Goal: Information Seeking & Learning: Learn about a topic

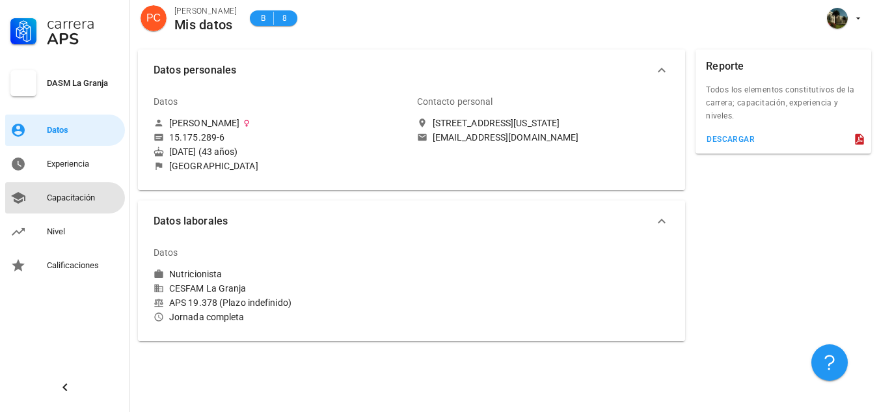
click at [63, 202] on div "Capacitación" at bounding box center [83, 198] width 73 height 10
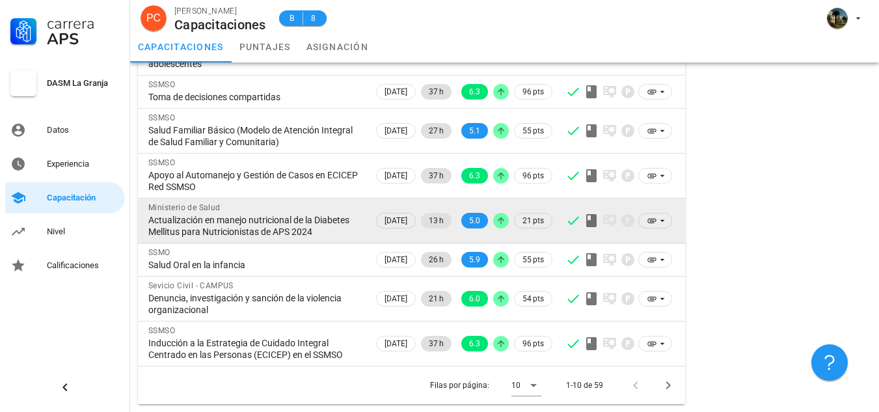
scroll to position [247, 0]
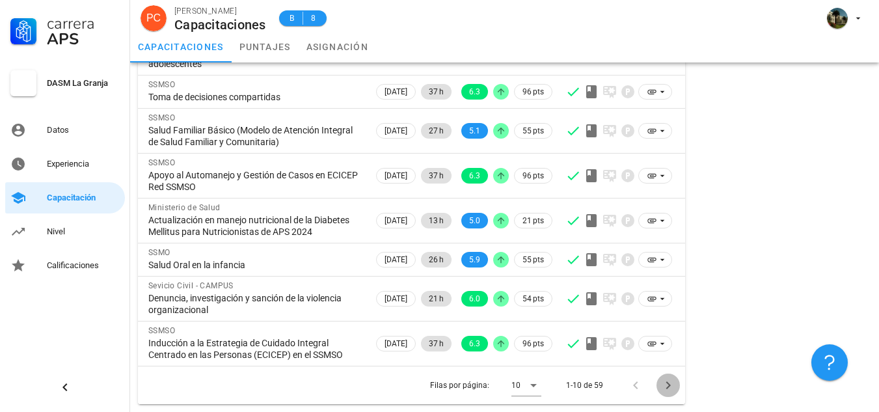
click at [668, 383] on icon "Página siguiente" at bounding box center [669, 385] width 5 height 8
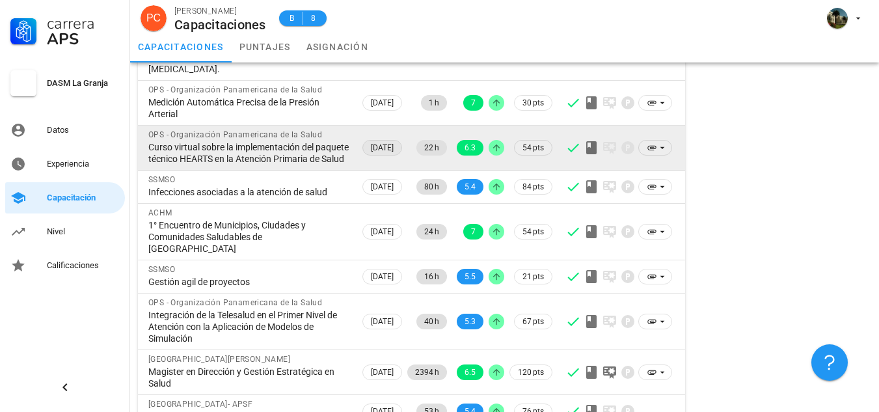
scroll to position [295, 0]
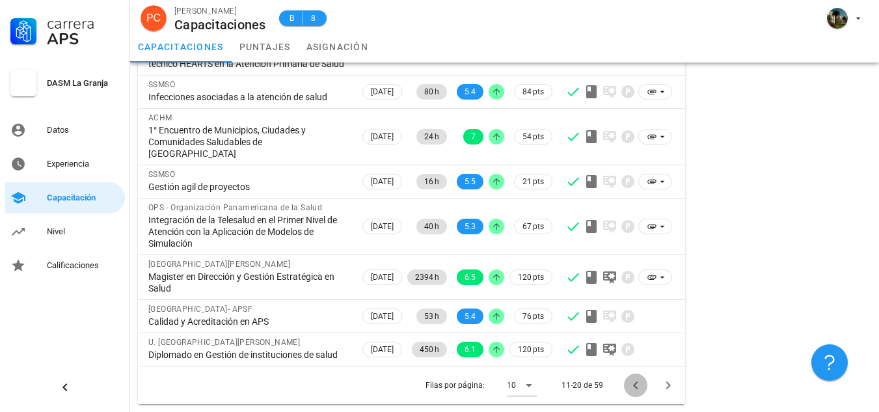
click at [636, 385] on icon "Página anterior" at bounding box center [635, 385] width 5 height 8
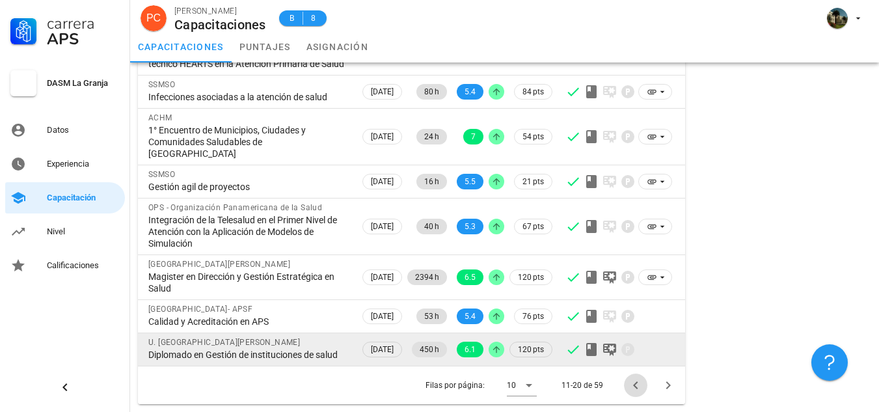
scroll to position [247, 0]
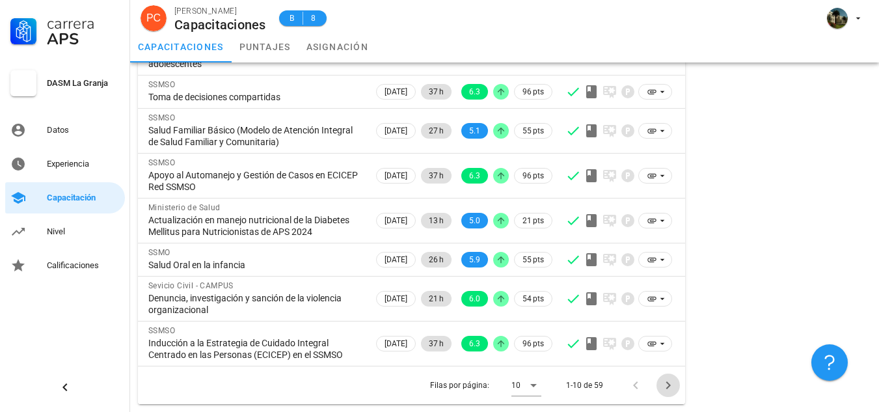
click at [672, 385] on icon "Página siguiente" at bounding box center [669, 386] width 16 height 16
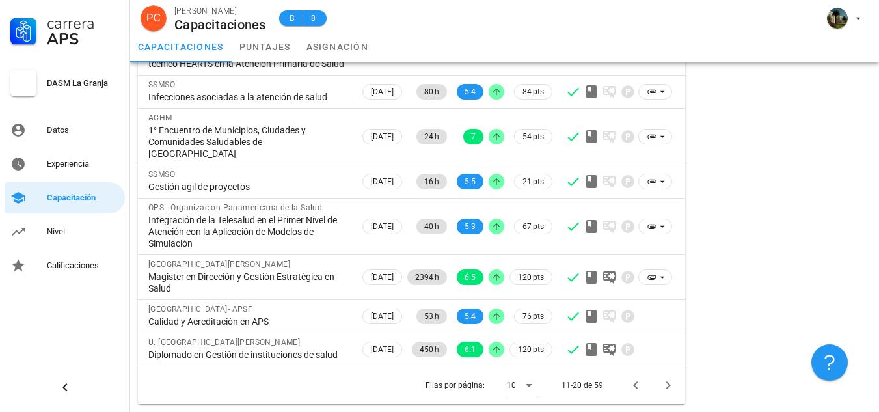
scroll to position [295, 0]
click at [636, 387] on icon "Página anterior" at bounding box center [635, 385] width 5 height 8
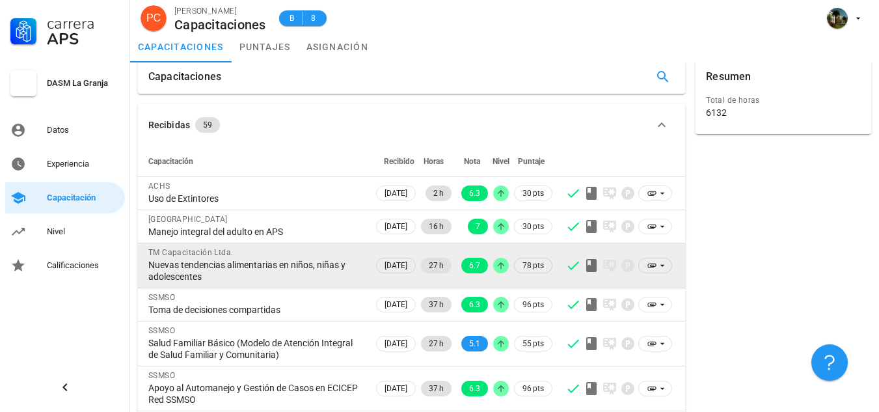
scroll to position [0, 0]
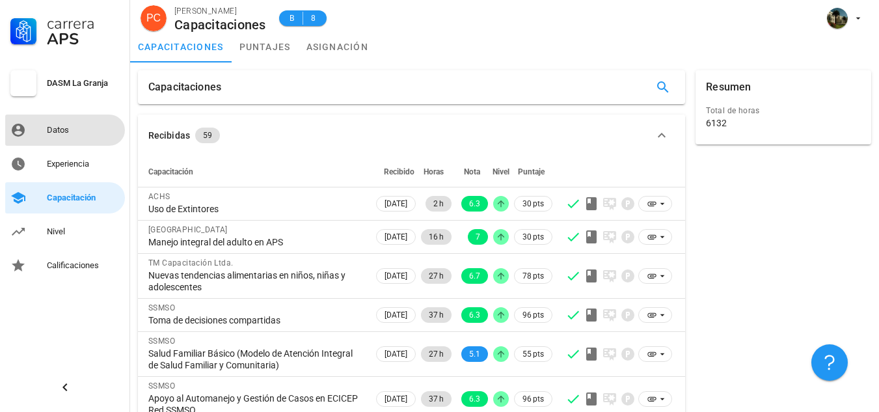
click at [73, 145] on link "Datos" at bounding box center [65, 130] width 120 height 31
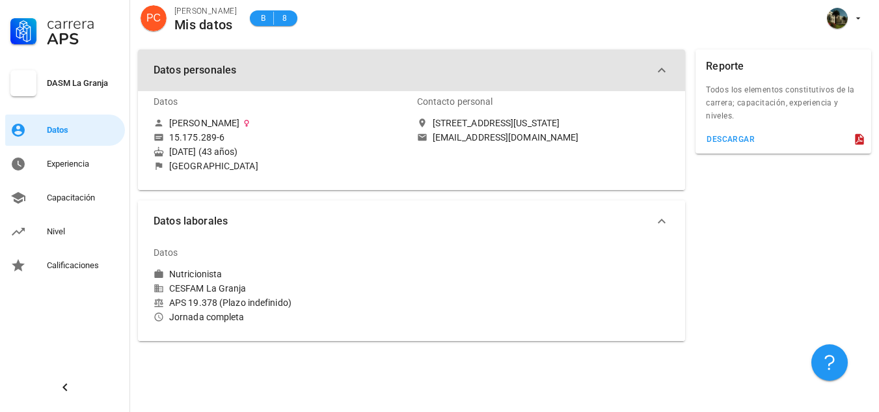
click at [663, 69] on icon "button" at bounding box center [662, 70] width 8 height 5
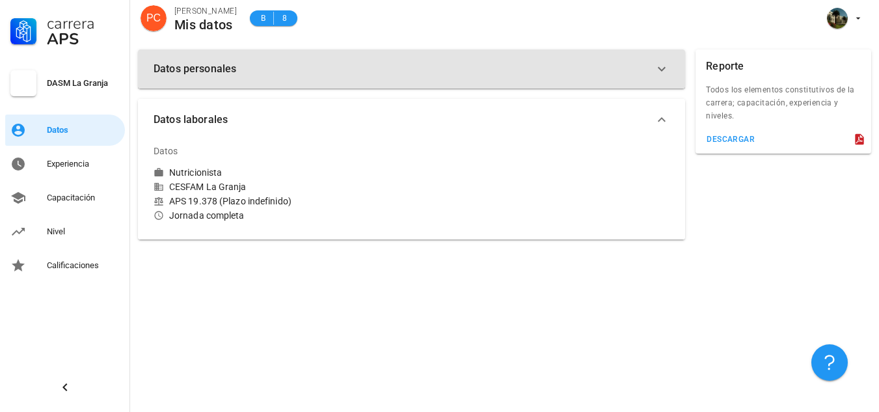
click at [659, 72] on icon "button" at bounding box center [662, 69] width 16 height 16
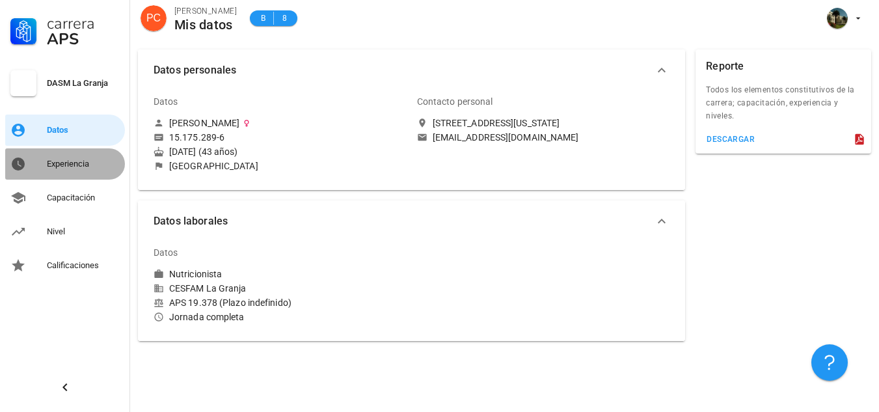
click at [84, 161] on div "Experiencia" at bounding box center [83, 164] width 73 height 10
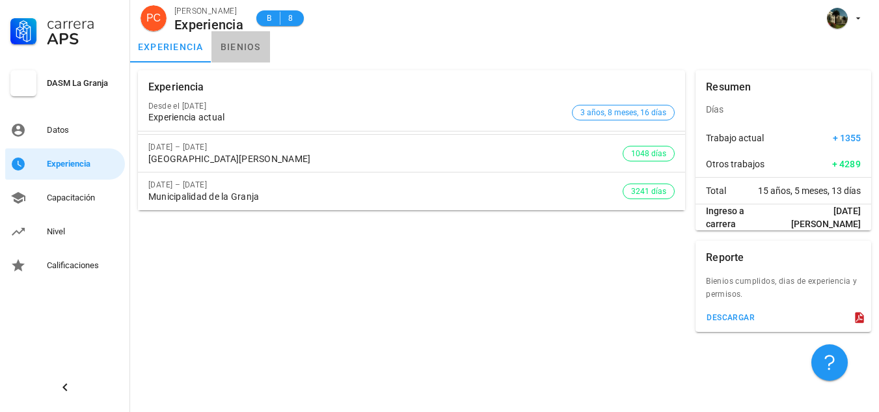
click at [238, 52] on link "bienios" at bounding box center [241, 46] width 59 height 31
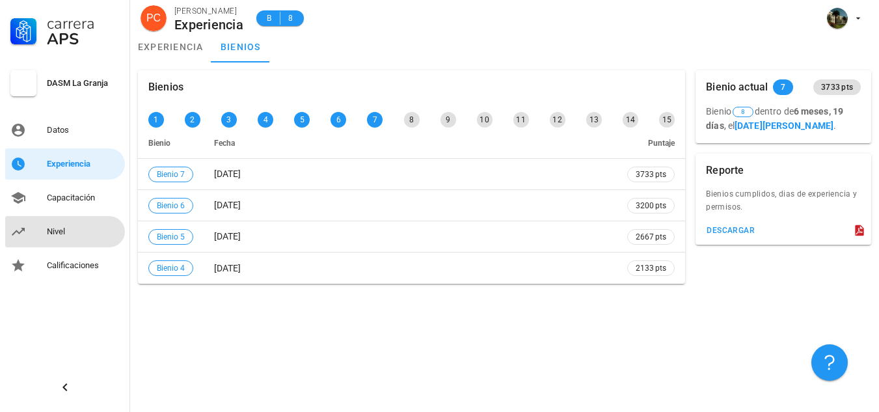
click at [56, 232] on div "Nivel" at bounding box center [83, 232] width 73 height 10
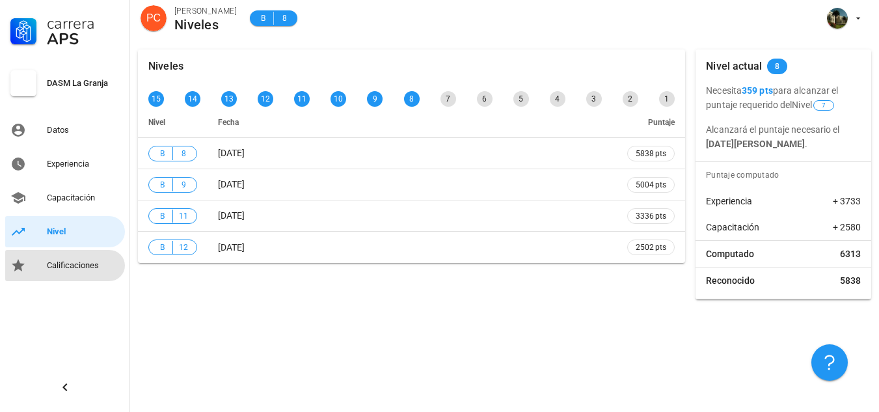
click at [71, 263] on div "Calificaciones" at bounding box center [83, 265] width 73 height 10
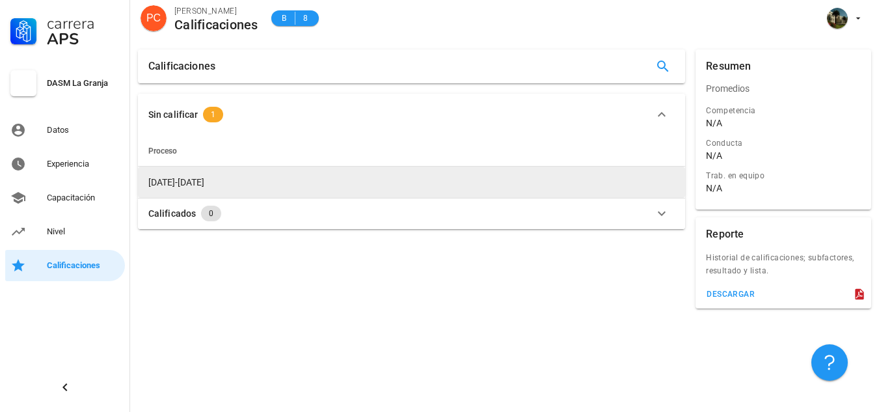
click at [202, 182] on td "2023-2024" at bounding box center [411, 182] width 547 height 31
click at [155, 184] on span "2023-2024" at bounding box center [176, 182] width 56 height 10
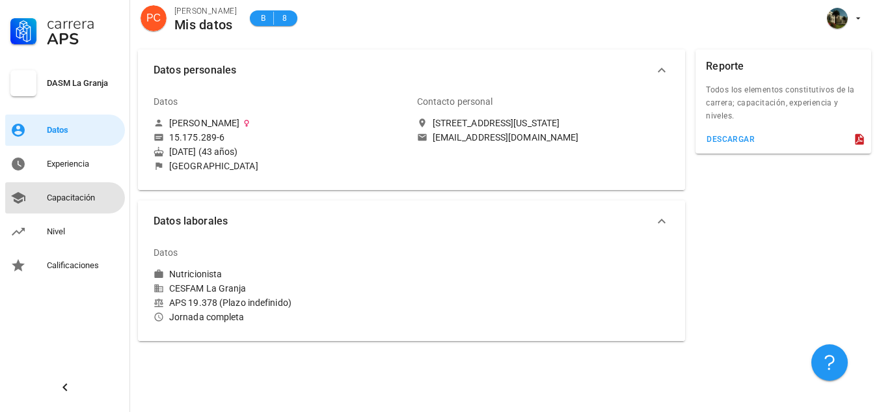
click at [52, 202] on div "Capacitación" at bounding box center [83, 198] width 73 height 10
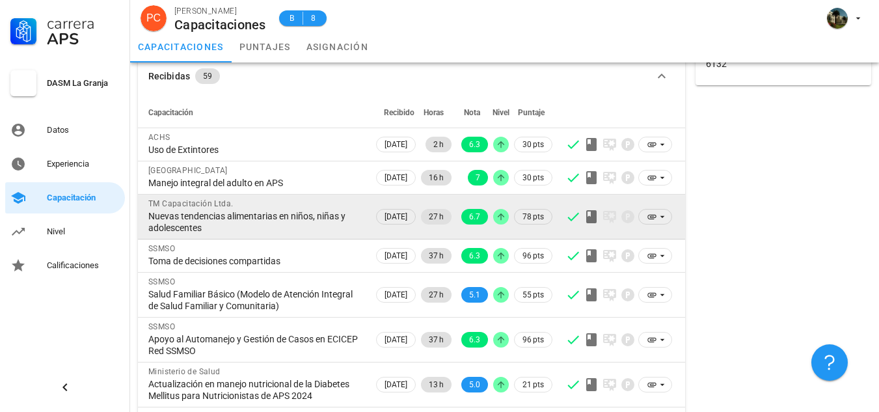
scroll to position [51, 0]
